Goal: Find contact information: Find contact information

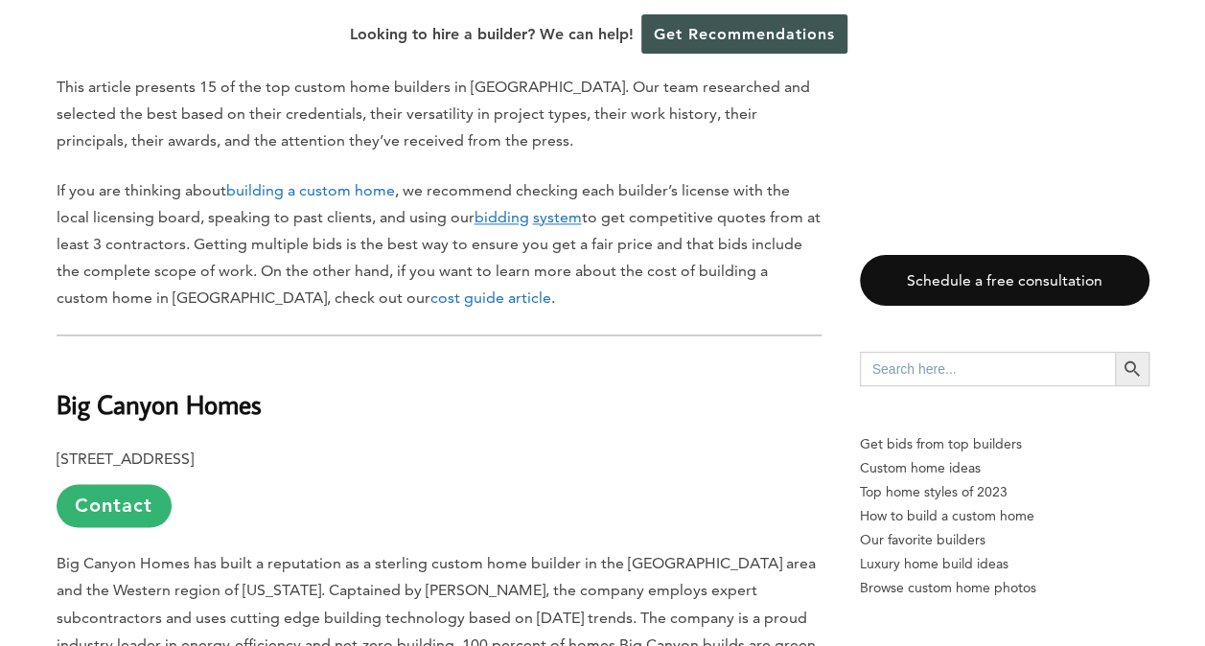
scroll to position [1204, 0]
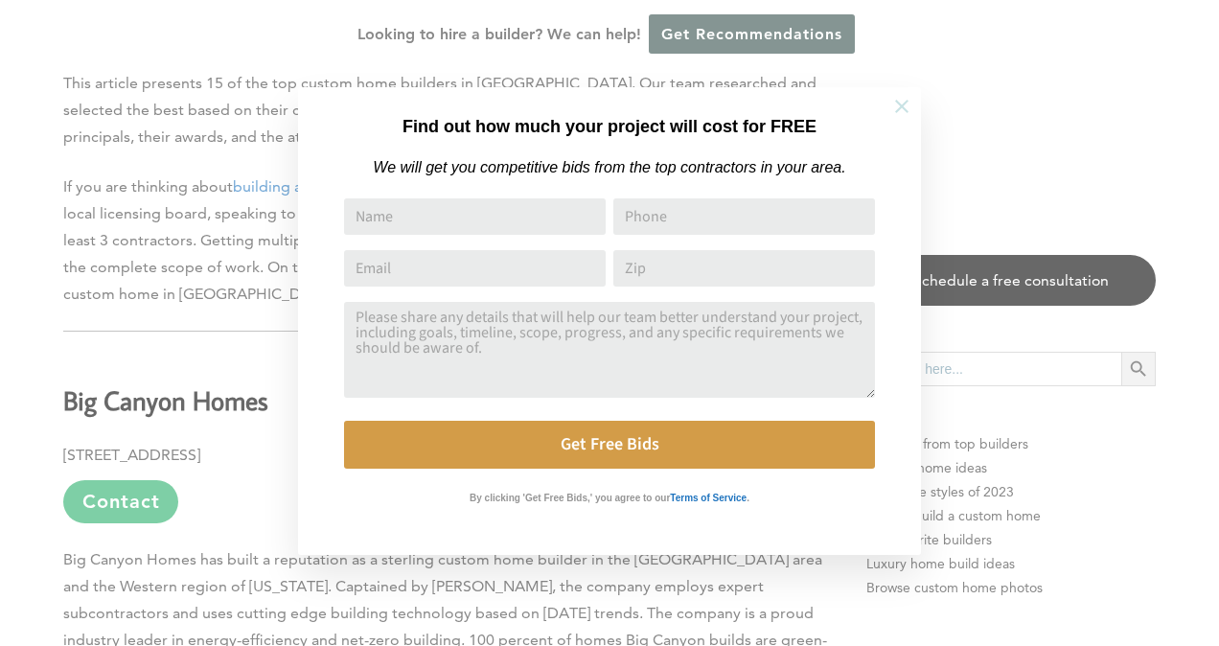
click at [905, 104] on icon at bounding box center [901, 106] width 13 height 13
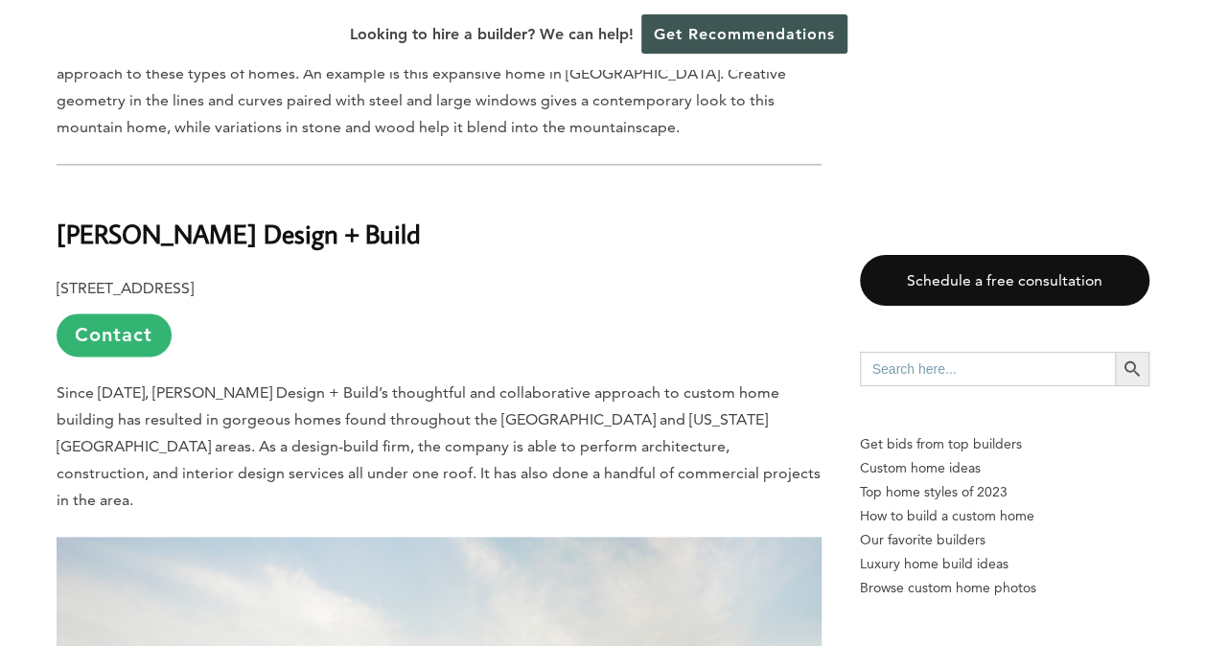
scroll to position [4674, 0]
click at [128, 312] on link "Contact" at bounding box center [114, 333] width 115 height 43
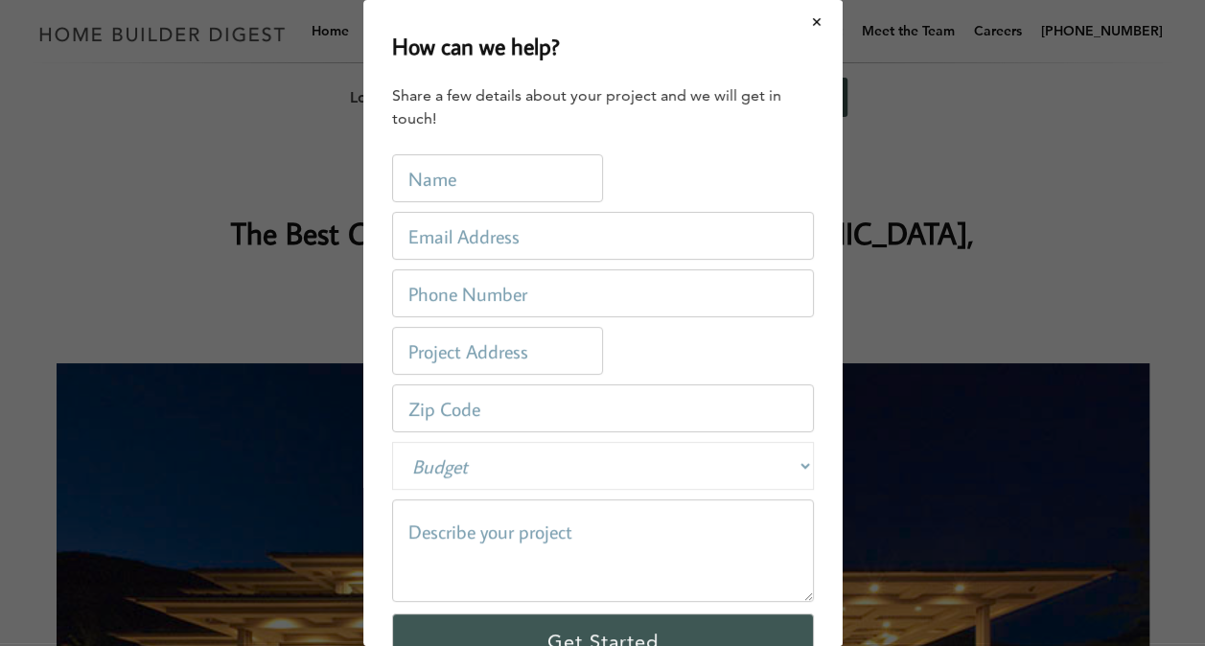
click at [815, 27] on link "Contact" at bounding box center [817, 30] width 65 height 61
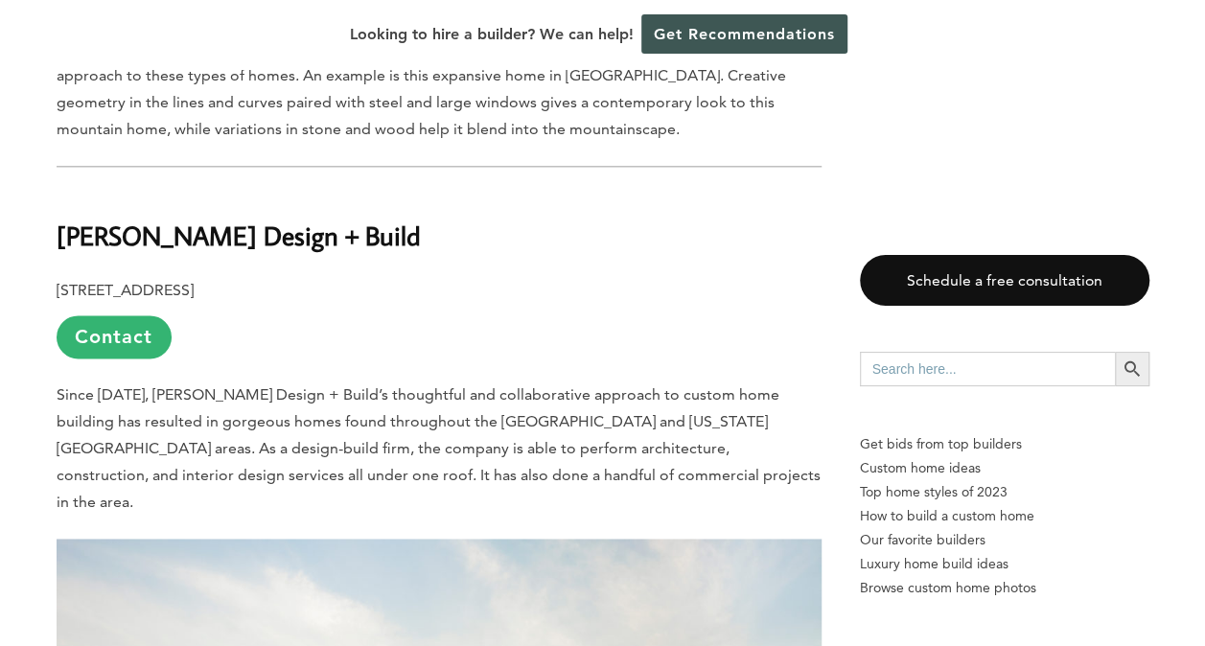
scroll to position [4669, 0]
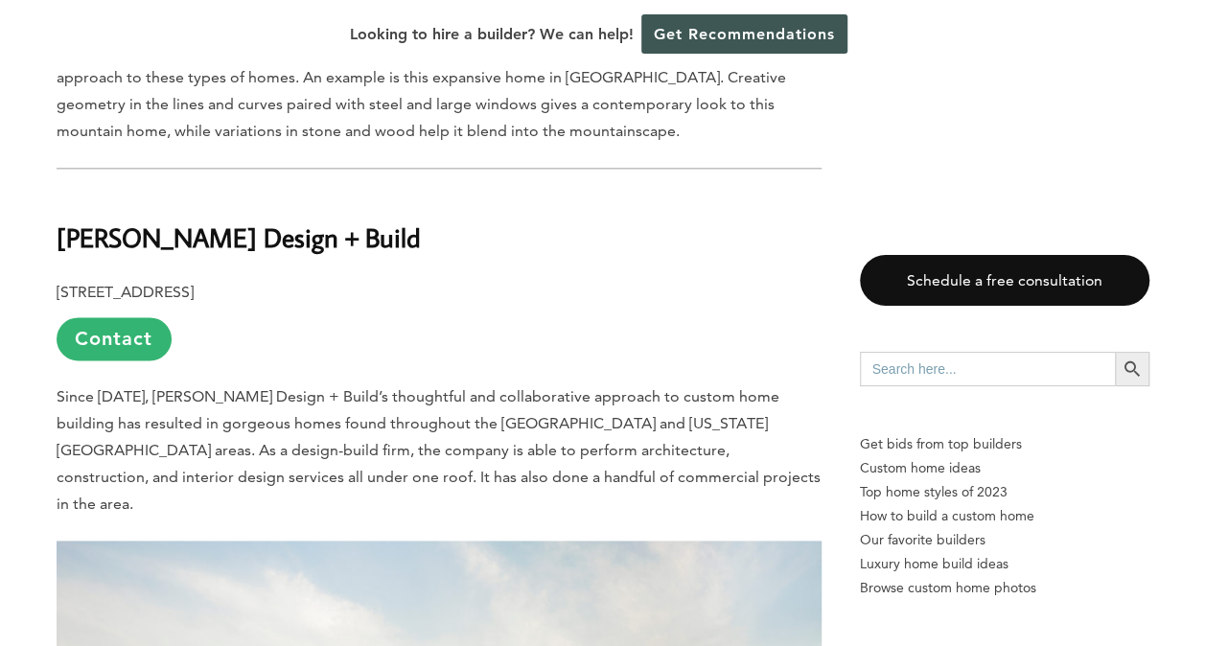
drag, startPoint x: 142, startPoint y: 295, endPoint x: 309, endPoint y: 289, distance: 166.8
click at [309, 387] on span "Since [DATE], [PERSON_NAME] Design + Build’s thoughtful and collaborative appro…" at bounding box center [439, 450] width 764 height 126
copy span "Ezra Lee Design + Build’"
